Goal: Task Accomplishment & Management: Manage account settings

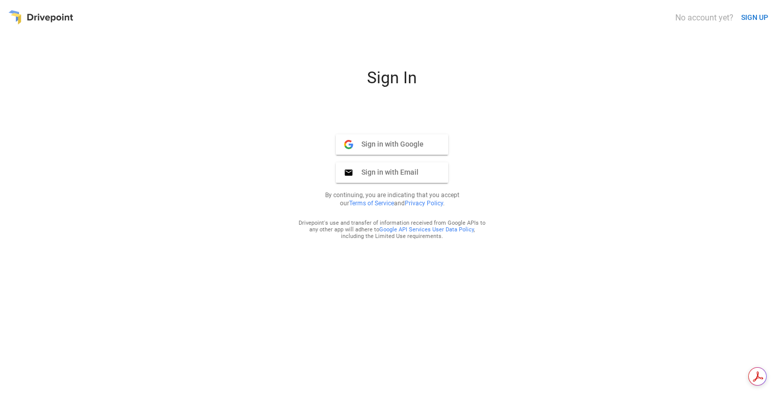
click at [389, 145] on span "Sign in with Google" at bounding box center [388, 143] width 70 height 9
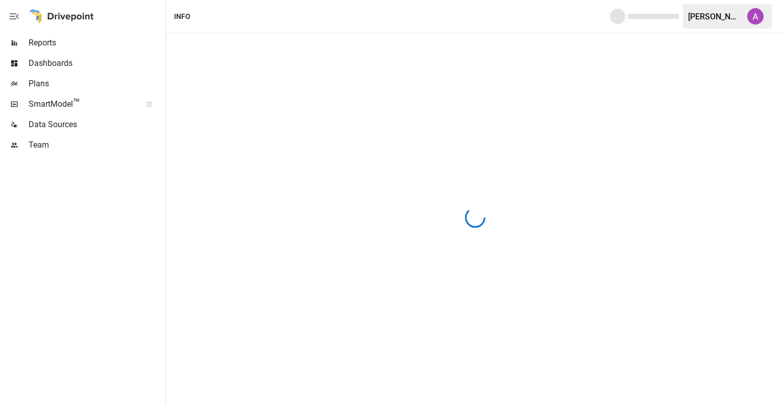
click at [184, 15] on div "Info" at bounding box center [182, 16] width 16 height 13
click at [45, 90] on div "Plans" at bounding box center [81, 84] width 163 height 20
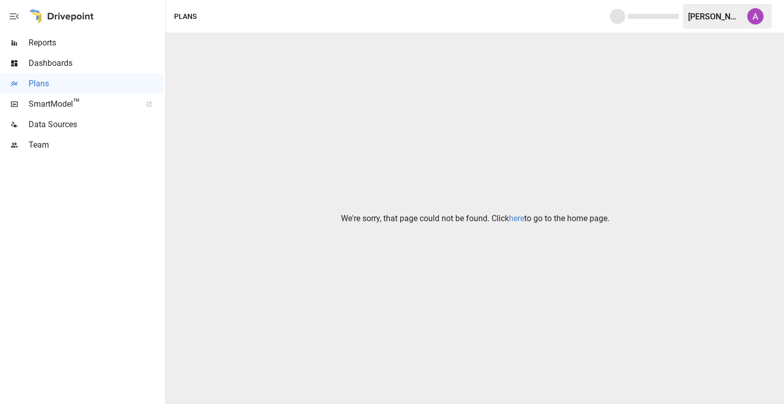
click at [517, 217] on link "here" at bounding box center [516, 218] width 15 height 10
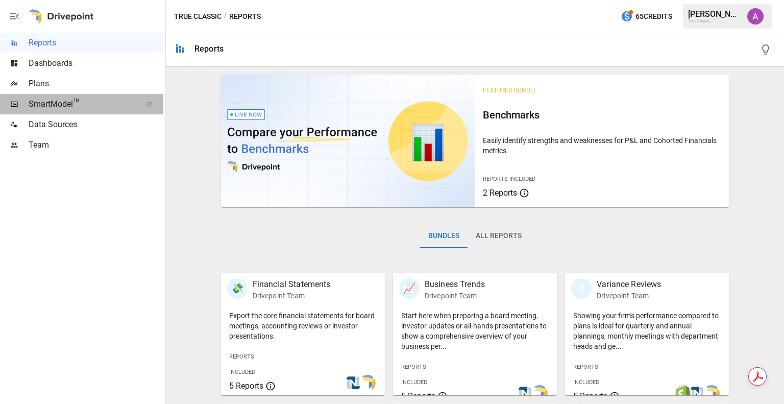
click at [54, 102] on span "SmartModel ™" at bounding box center [82, 104] width 106 height 12
click at [55, 82] on span "Plans" at bounding box center [96, 84] width 135 height 12
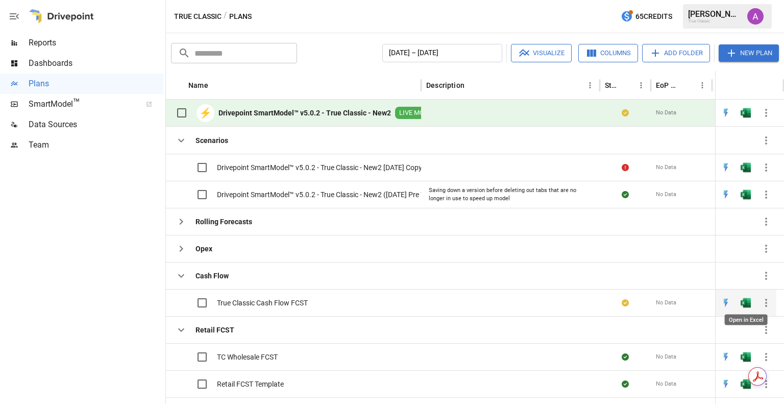
click at [744, 173] on img "Open in Excel" at bounding box center [746, 167] width 10 height 10
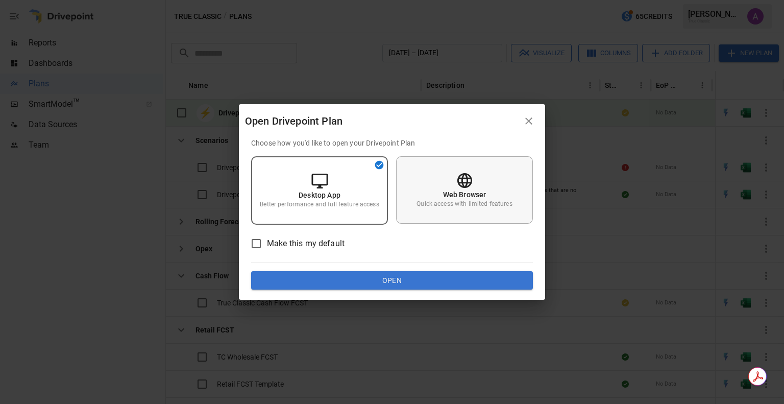
click at [456, 187] on icon at bounding box center [465, 181] width 18 height 18
click at [378, 282] on button "Open" at bounding box center [392, 280] width 282 height 18
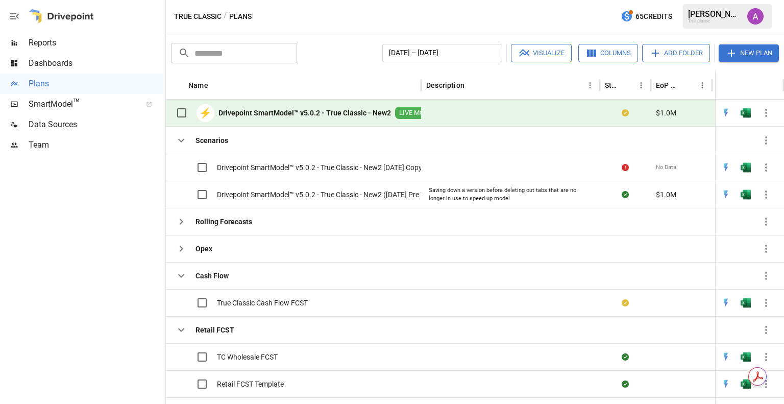
click at [752, 14] on img "Alex McVey" at bounding box center [756, 16] width 16 height 16
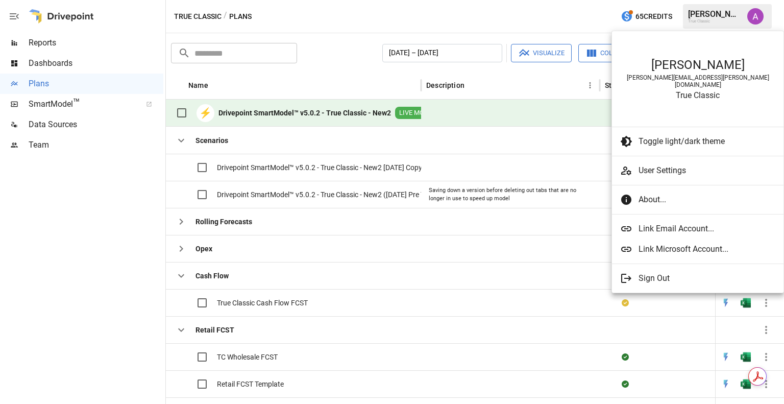
click at [681, 223] on span "Link Email Account..." at bounding box center [703, 229] width 129 height 12
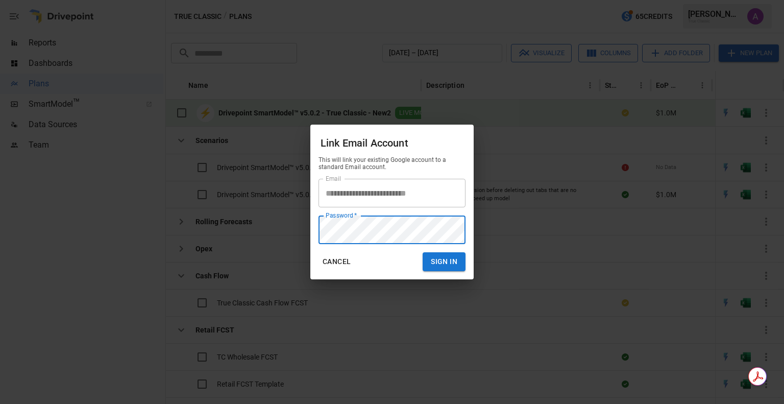
click at [423, 252] on button "Sign In" at bounding box center [444, 261] width 43 height 19
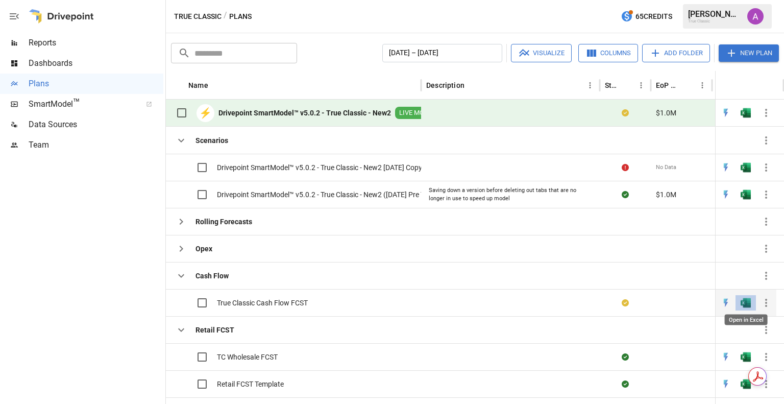
click at [742, 173] on img "Open in Excel" at bounding box center [746, 167] width 10 height 10
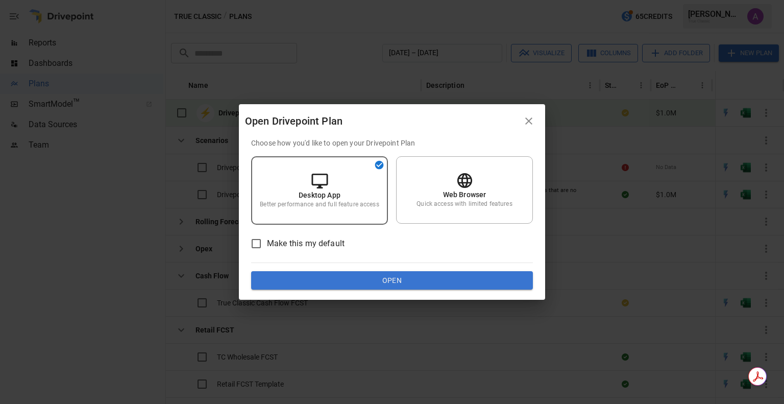
click at [403, 279] on button "Open" at bounding box center [392, 280] width 282 height 18
